Goal: Information Seeking & Learning: Learn about a topic

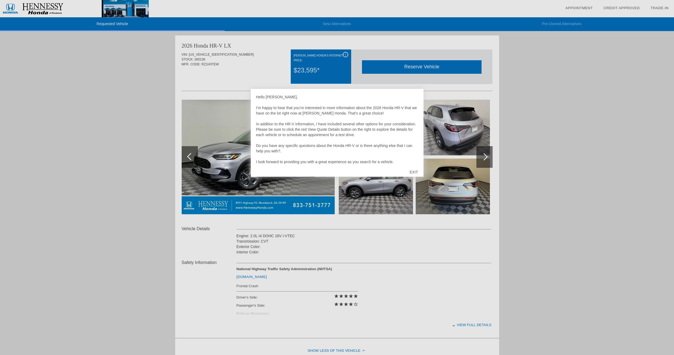
click at [402, 232] on div at bounding box center [337, 177] width 674 height 355
click at [410, 229] on div at bounding box center [337, 177] width 674 height 355
click at [486, 156] on div at bounding box center [337, 177] width 674 height 355
click at [345, 55] on div at bounding box center [337, 177] width 674 height 355
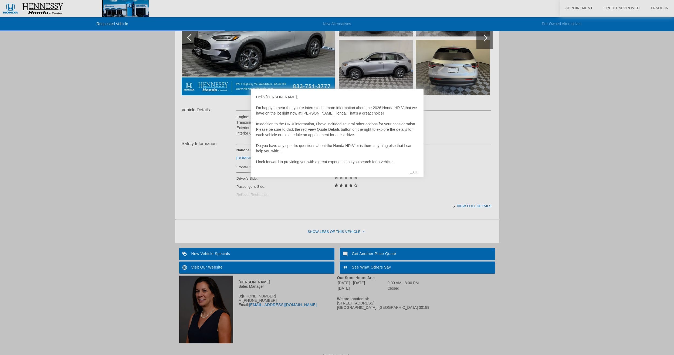
scroll to position [124, 0]
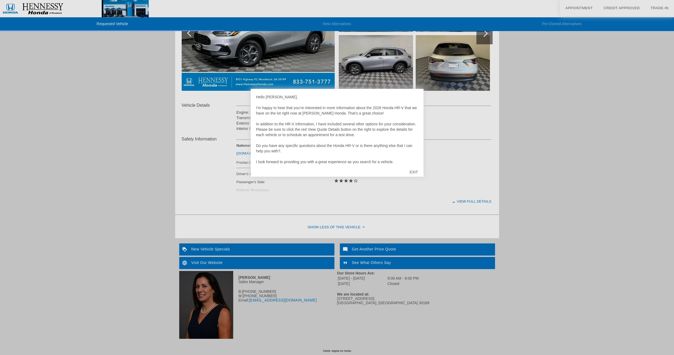
click at [458, 202] on div at bounding box center [337, 177] width 674 height 355
click at [457, 201] on div at bounding box center [337, 177] width 674 height 355
click at [456, 200] on div at bounding box center [337, 177] width 674 height 355
click at [474, 200] on div at bounding box center [337, 177] width 674 height 355
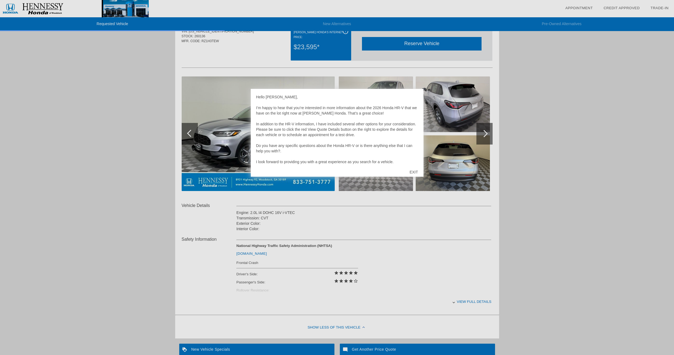
scroll to position [0, 0]
